Goal: Information Seeking & Learning: Learn about a topic

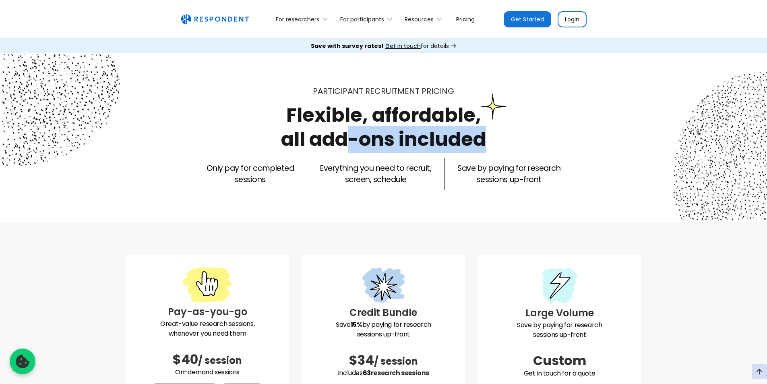
drag, startPoint x: 354, startPoint y: 143, endPoint x: 610, endPoint y: 145, distance: 256.9
click at [610, 145] on div "Participant recruitment PRICING Flexible, affordable, all add-ons included Only…" at bounding box center [383, 137] width 515 height 105
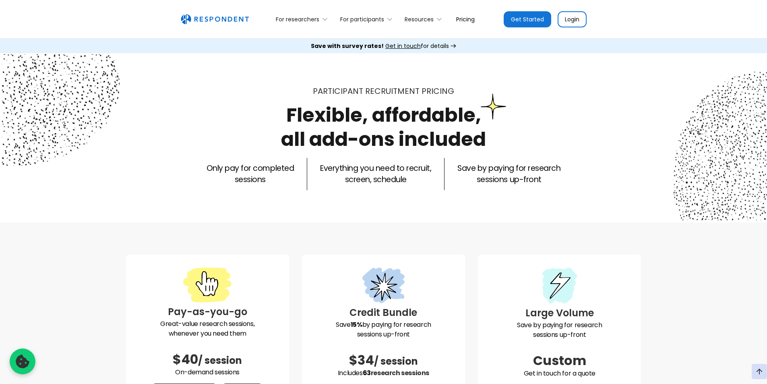
click at [443, 206] on div "Participant recruitment PRICING Flexible, affordable, all add-ons included Only…" at bounding box center [383, 137] width 767 height 169
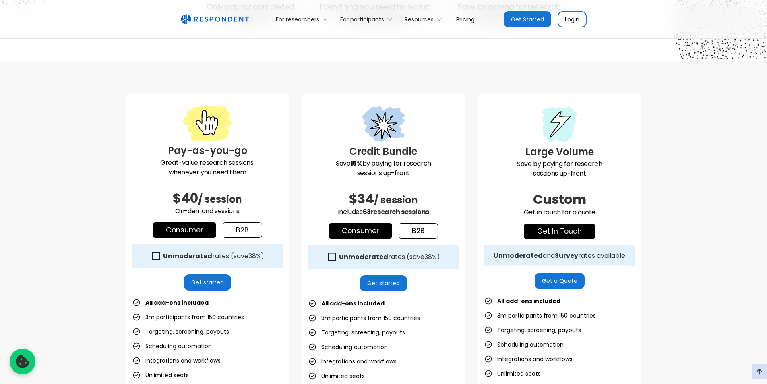
scroll to position [322, 0]
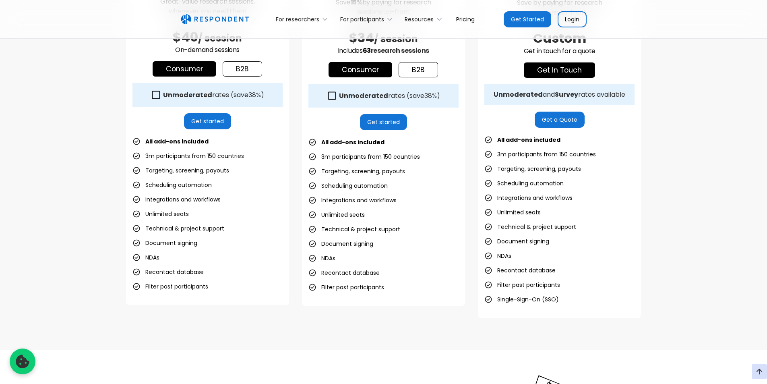
drag, startPoint x: 92, startPoint y: 172, endPoint x: 71, endPoint y: 176, distance: 21.5
click at [71, 176] on div "Pay-as-you-go Great-value research sessions, whenever you need them $40 / sessi…" at bounding box center [383, 125] width 767 height 450
click at [240, 71] on link "b2b" at bounding box center [242, 68] width 39 height 15
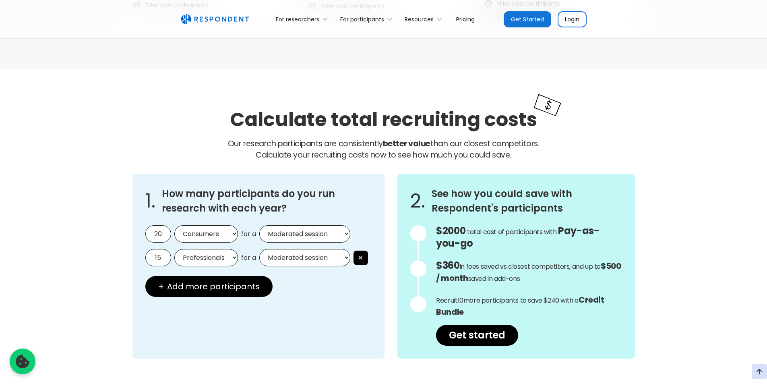
scroll to position [644, 0]
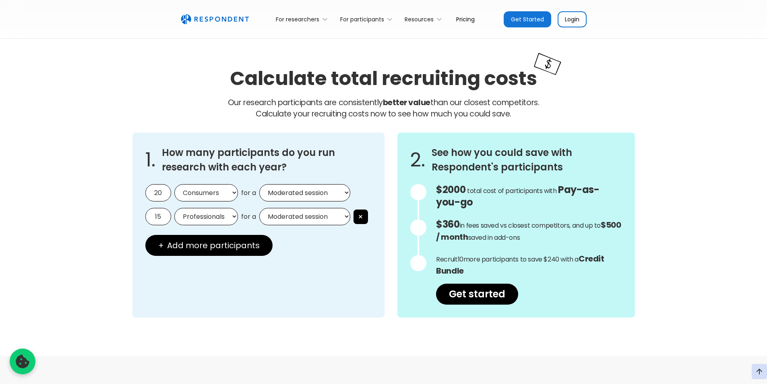
drag, startPoint x: 119, startPoint y: 195, endPoint x: 87, endPoint y: 197, distance: 31.4
click at [87, 197] on div "Calculate total recruiting costs Our research participants are consistently bet…" at bounding box center [383, 192] width 767 height 328
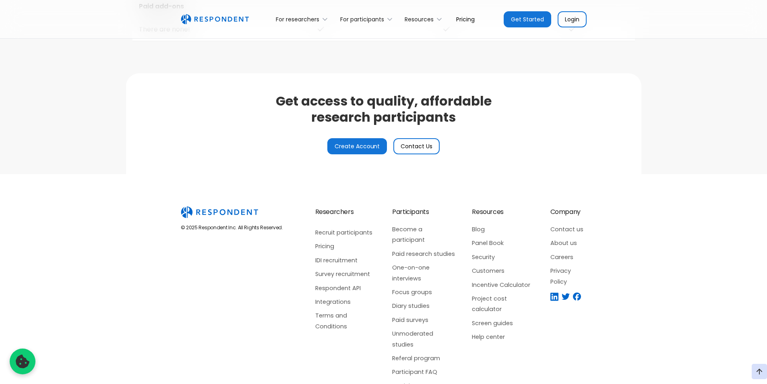
scroll to position [1909, 0]
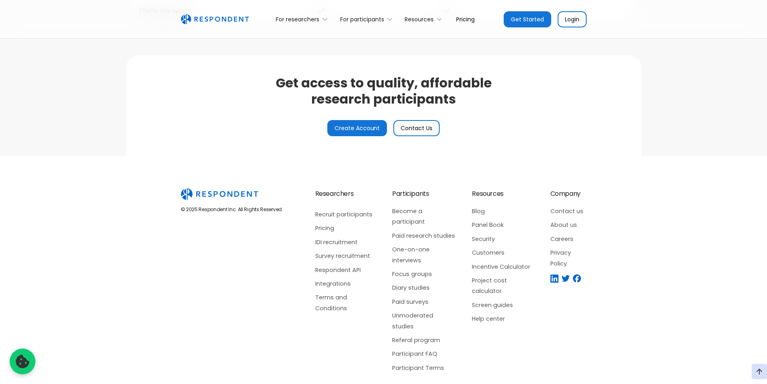
drag, startPoint x: 144, startPoint y: 219, endPoint x: 115, endPoint y: 221, distance: 29.4
click at [115, 221] on div "© 2025 Respondent Inc. All Rights Reserved. Researchers Recruit participants Pr…" at bounding box center [383, 280] width 754 height 185
click at [414, 248] on link "One-on-one interviews" at bounding box center [424, 254] width 64 height 21
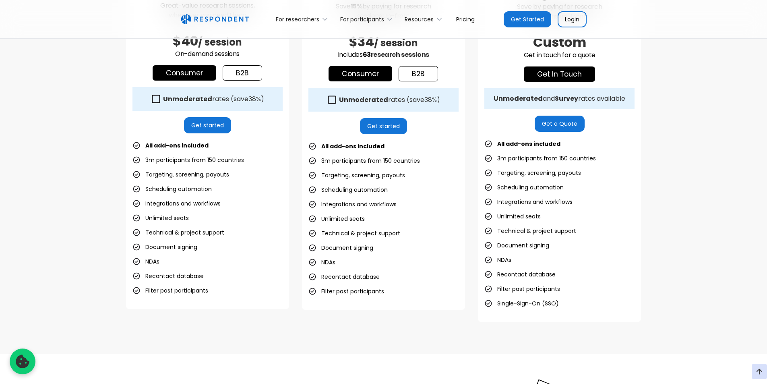
scroll to position [322, 0]
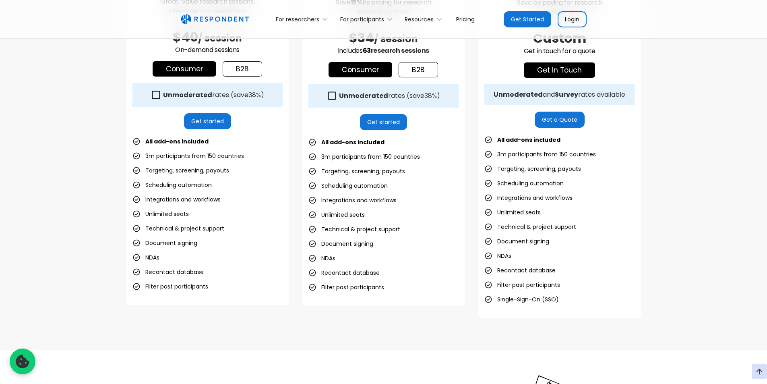
drag, startPoint x: 87, startPoint y: 244, endPoint x: 70, endPoint y: 246, distance: 17.5
click at [70, 246] on div "Pay-as-you-go Great-value research sessions, whenever you need them $40 / sessi…" at bounding box center [383, 125] width 767 height 450
drag, startPoint x: 465, startPoint y: 315, endPoint x: 443, endPoint y: 315, distance: 22.1
click at [443, 315] on div "Pay-as-you-go Great-value research sessions, whenever you need them $40 / sessi…" at bounding box center [383, 124] width 515 height 385
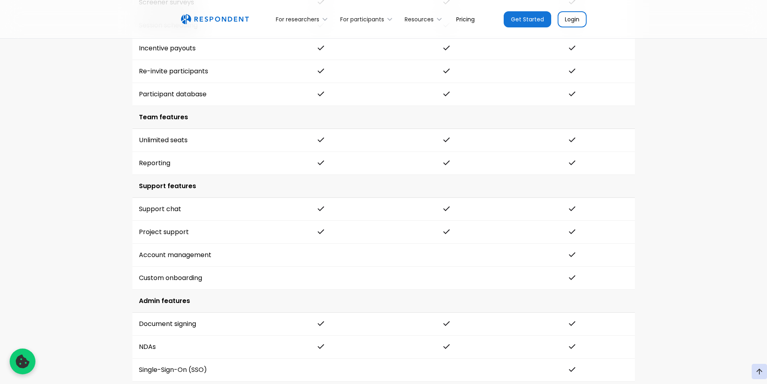
scroll to position [1909, 0]
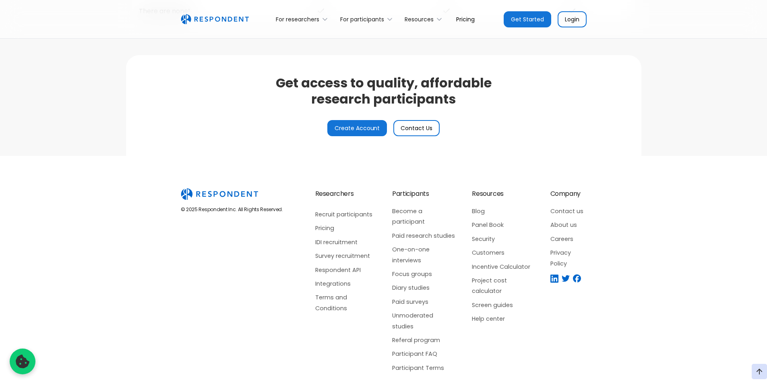
drag, startPoint x: 345, startPoint y: 161, endPoint x: 300, endPoint y: 155, distance: 44.6
click at [298, 153] on div "Get access to quality, affordable research participants Create Account Contact …" at bounding box center [383, 105] width 515 height 101
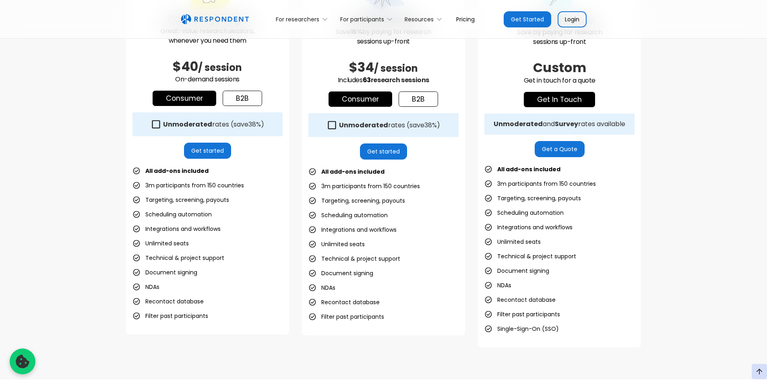
scroll to position [0, 0]
